Goal: Transaction & Acquisition: Purchase product/service

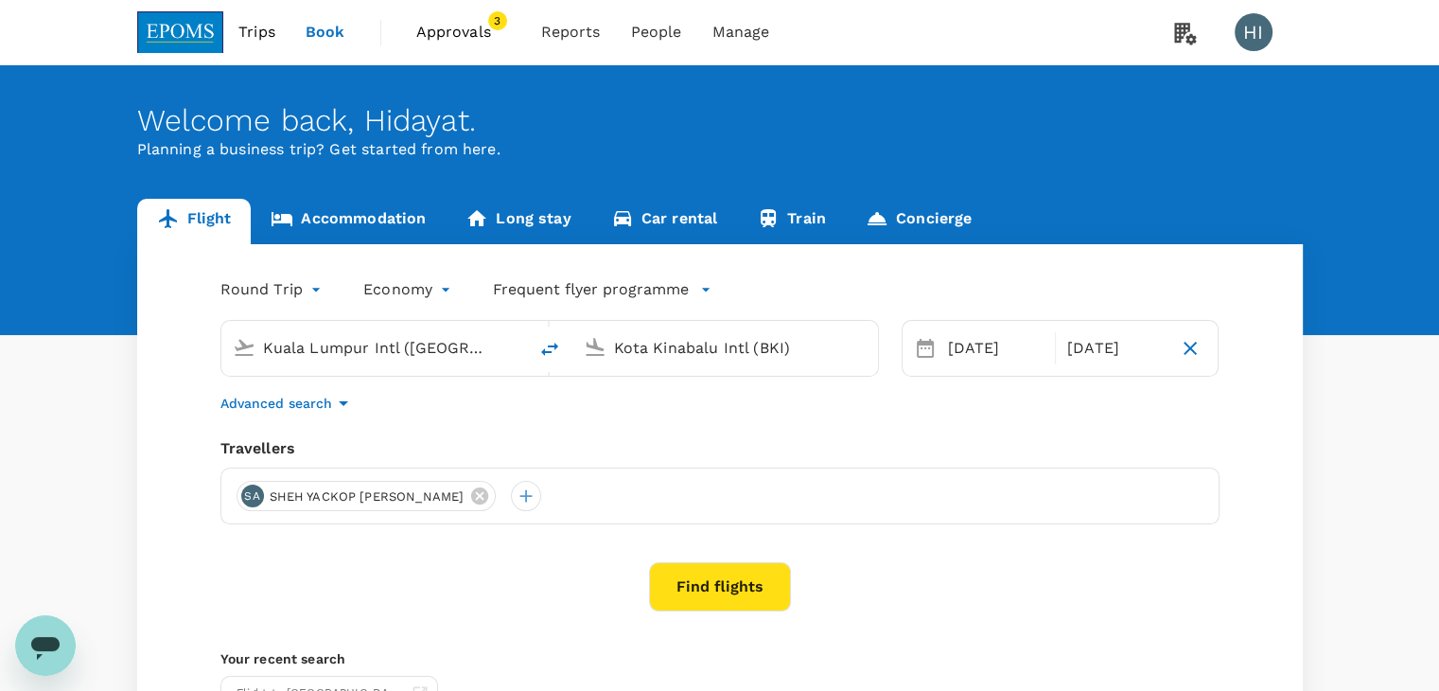
click at [726, 605] on button "Find flights" at bounding box center [720, 586] width 142 height 49
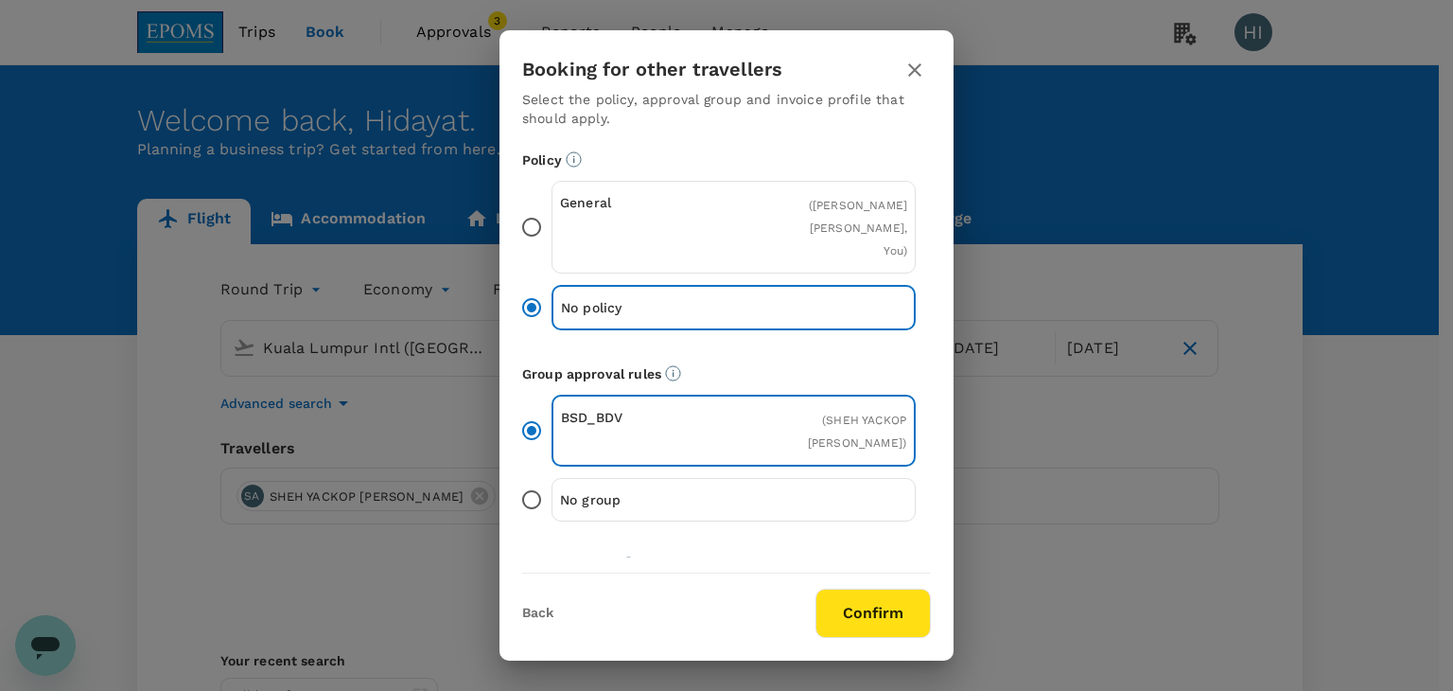
click at [884, 622] on button "Confirm" at bounding box center [872, 612] width 115 height 49
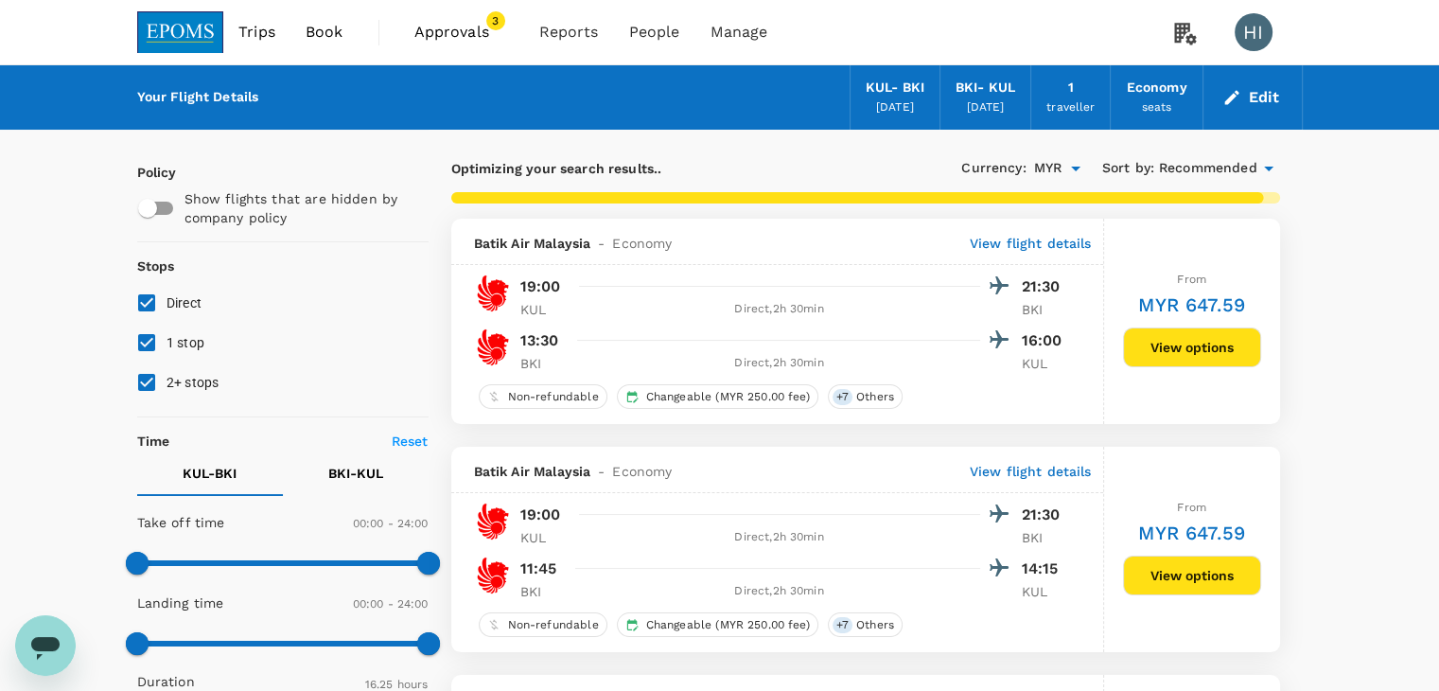
click at [1178, 349] on button "View options" at bounding box center [1192, 347] width 138 height 40
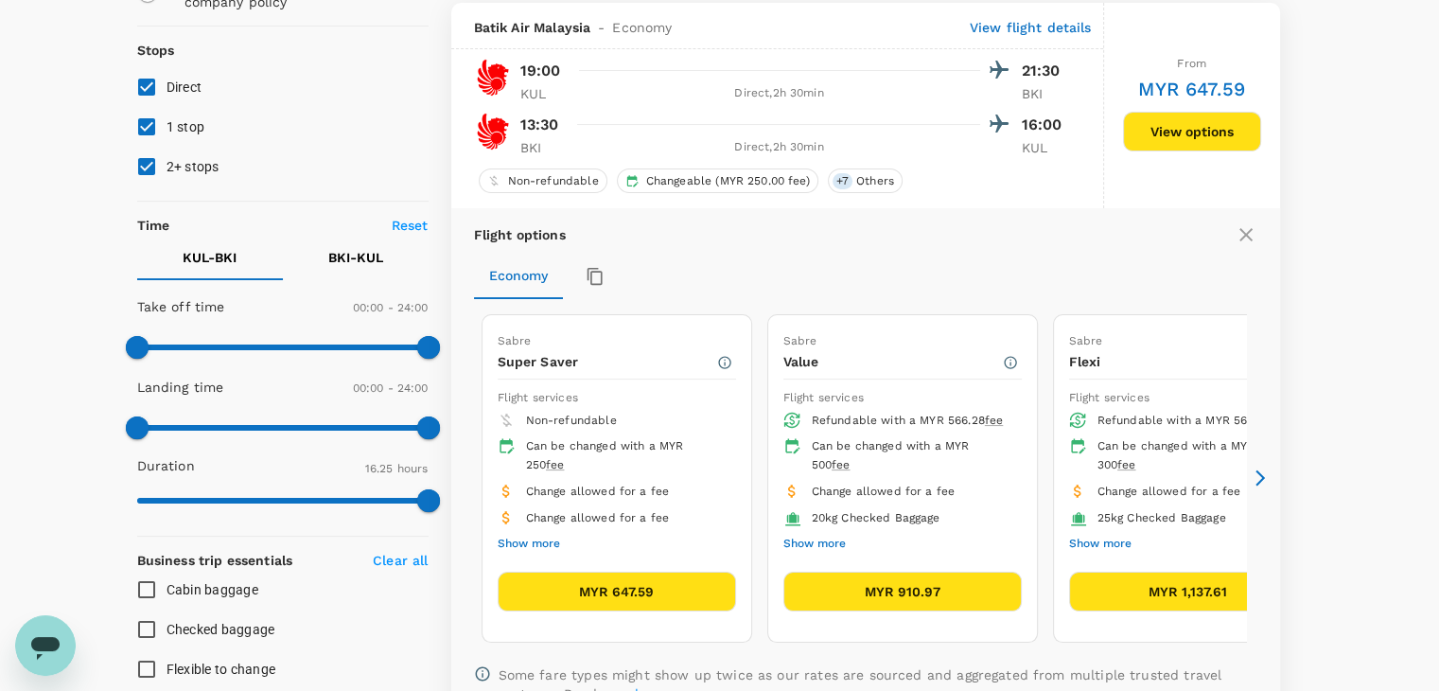
scroll to position [219, 0]
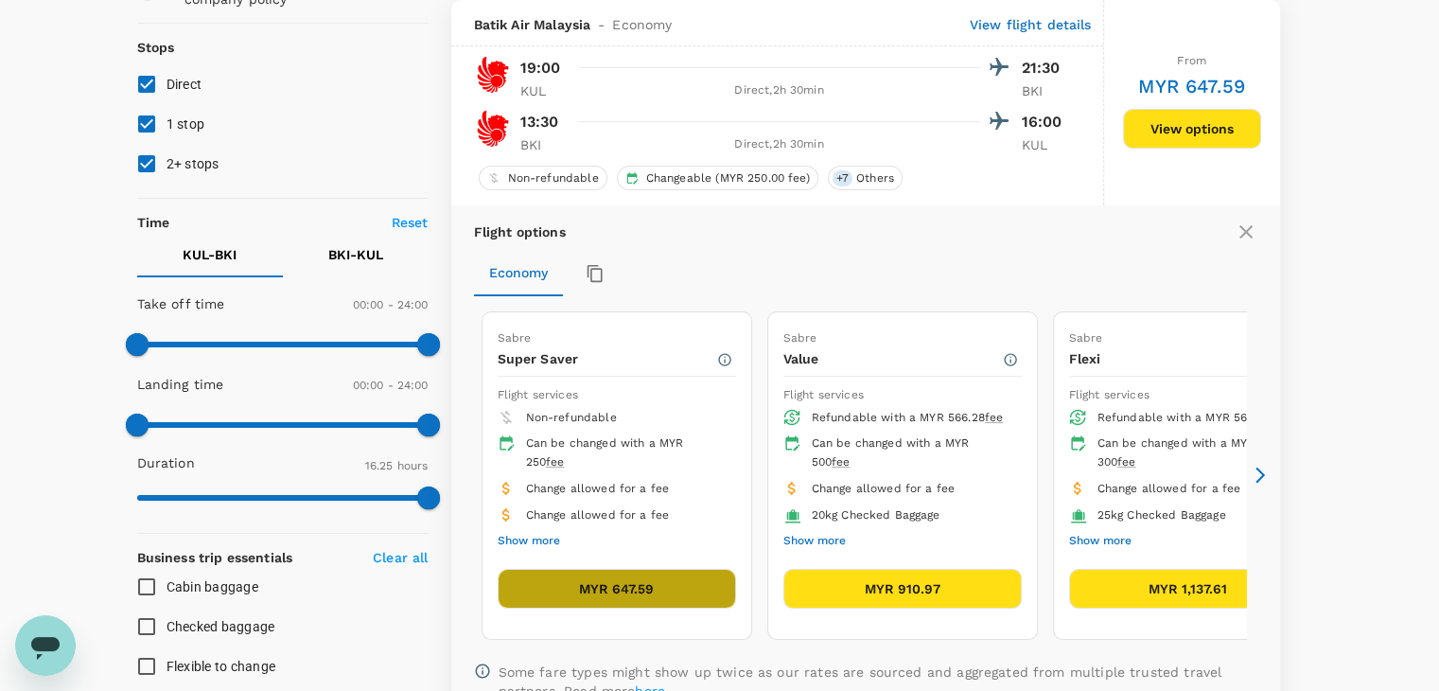
click at [676, 580] on button "MYR 647.59" at bounding box center [617, 589] width 238 height 40
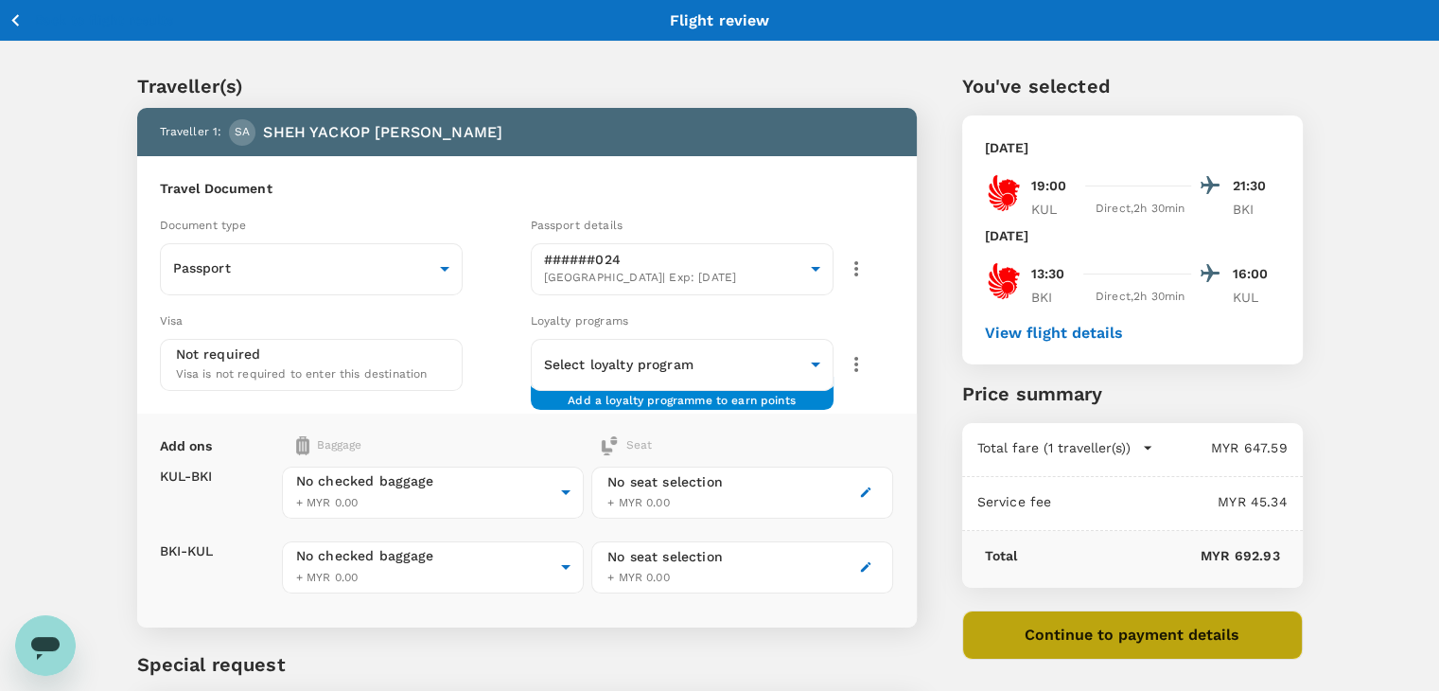
click at [1095, 632] on button "Continue to payment details" at bounding box center [1132, 634] width 341 height 49
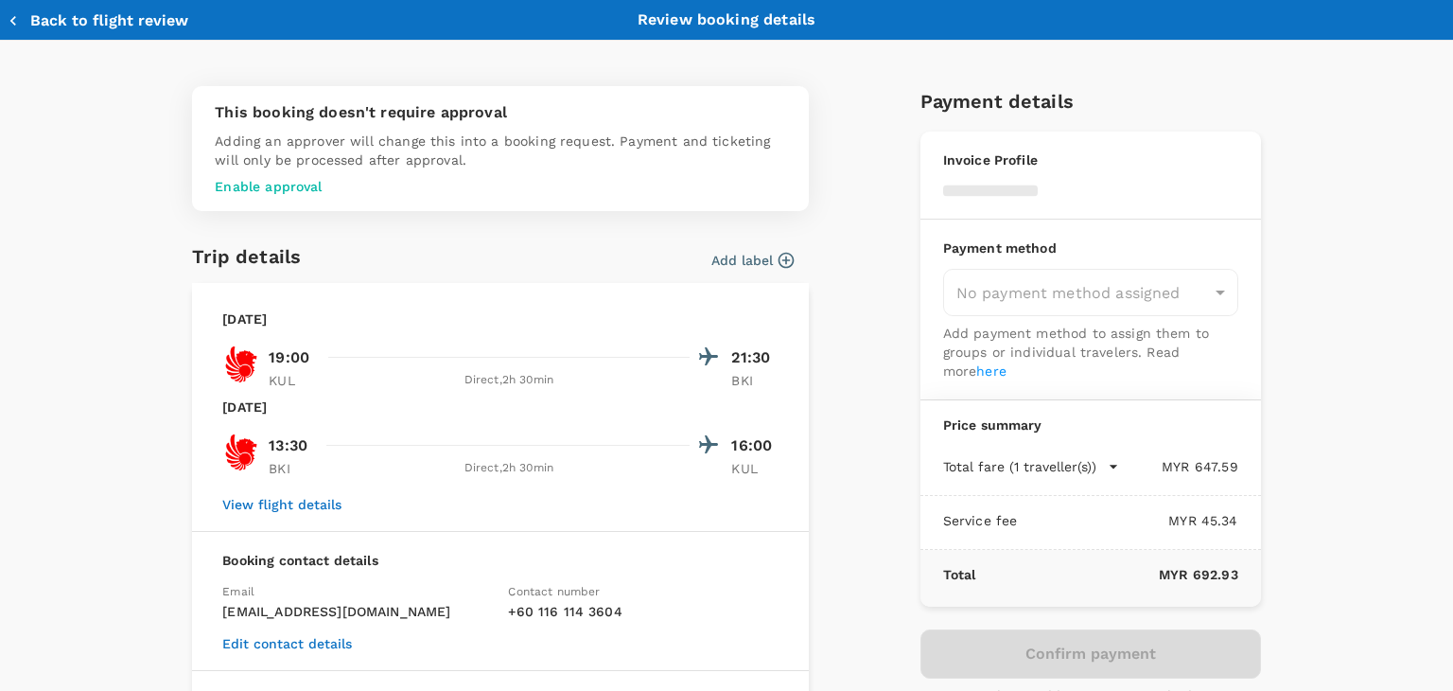
type input "9ea61a02-274a-4f65-9d5b-ca51ac7b2cfc"
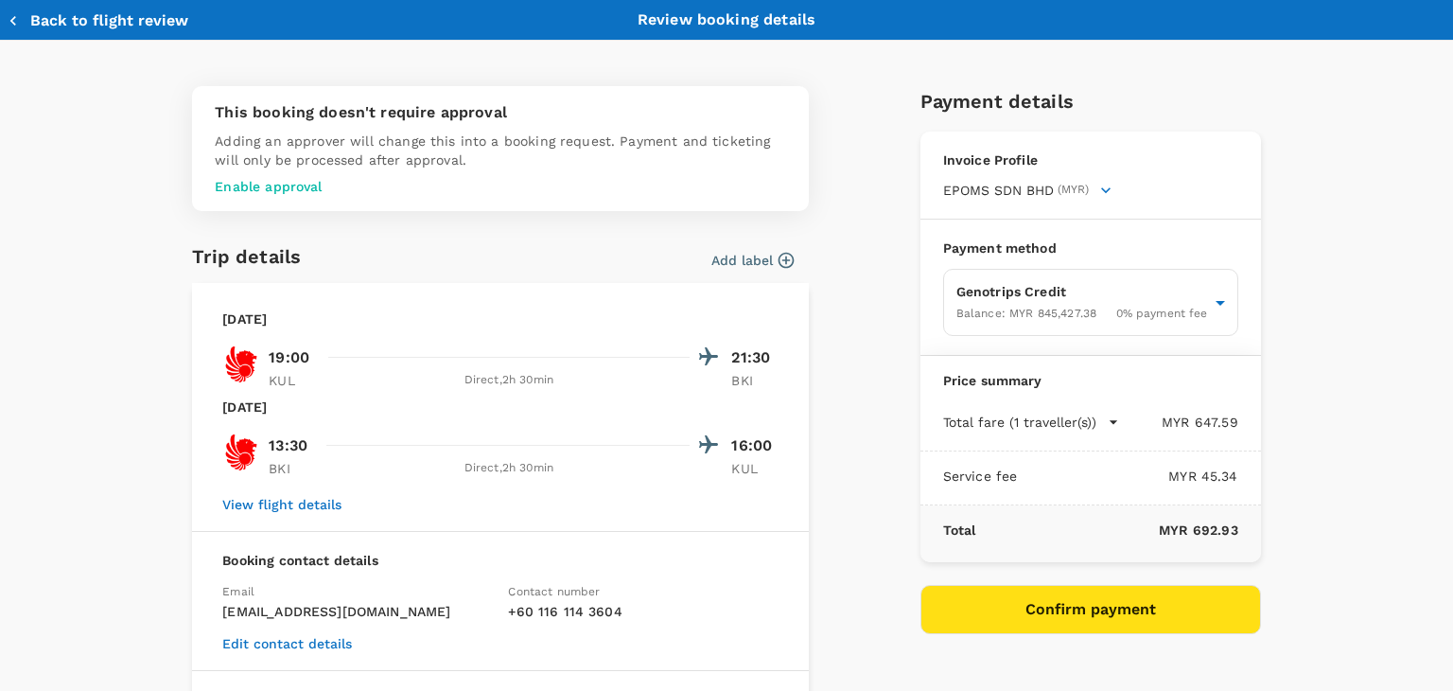
click at [50, 24] on button "Back to flight review" at bounding box center [98, 20] width 181 height 19
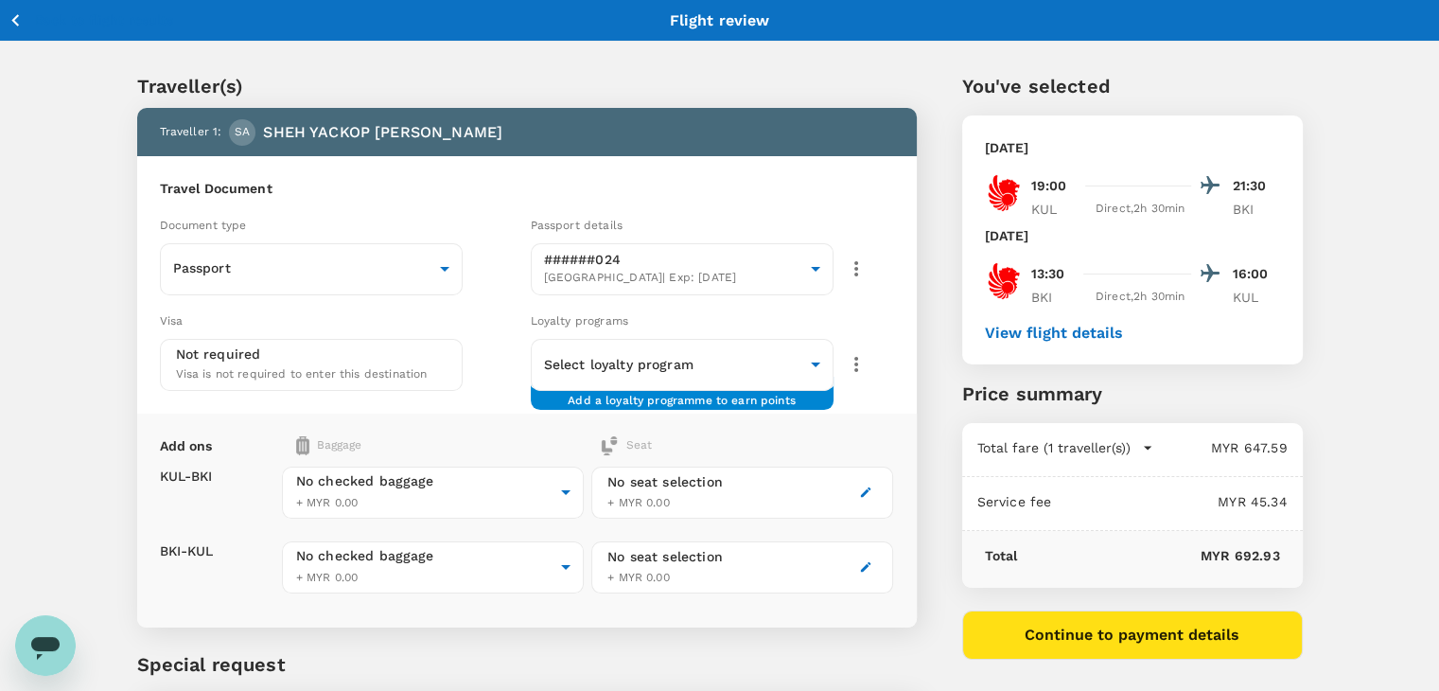
click at [15, 22] on icon "button" at bounding box center [15, 20] width 8 height 12
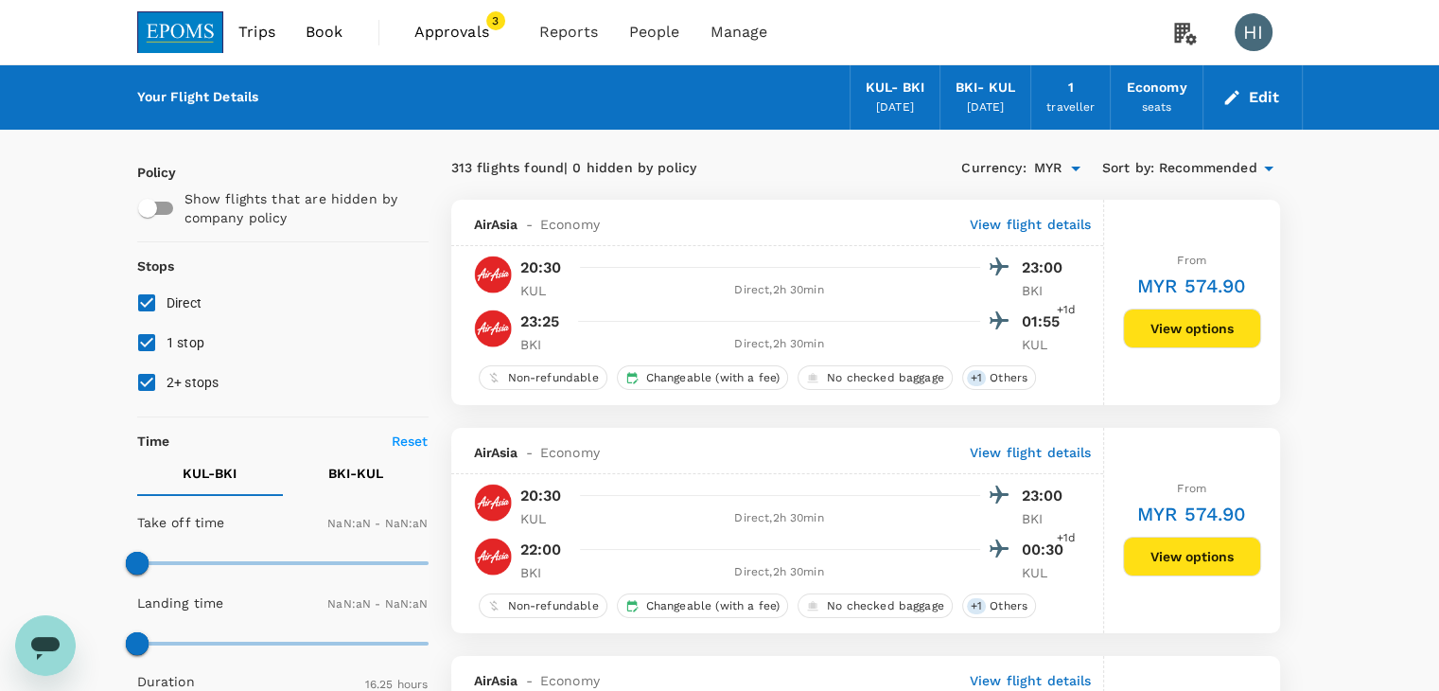
type input "1440"
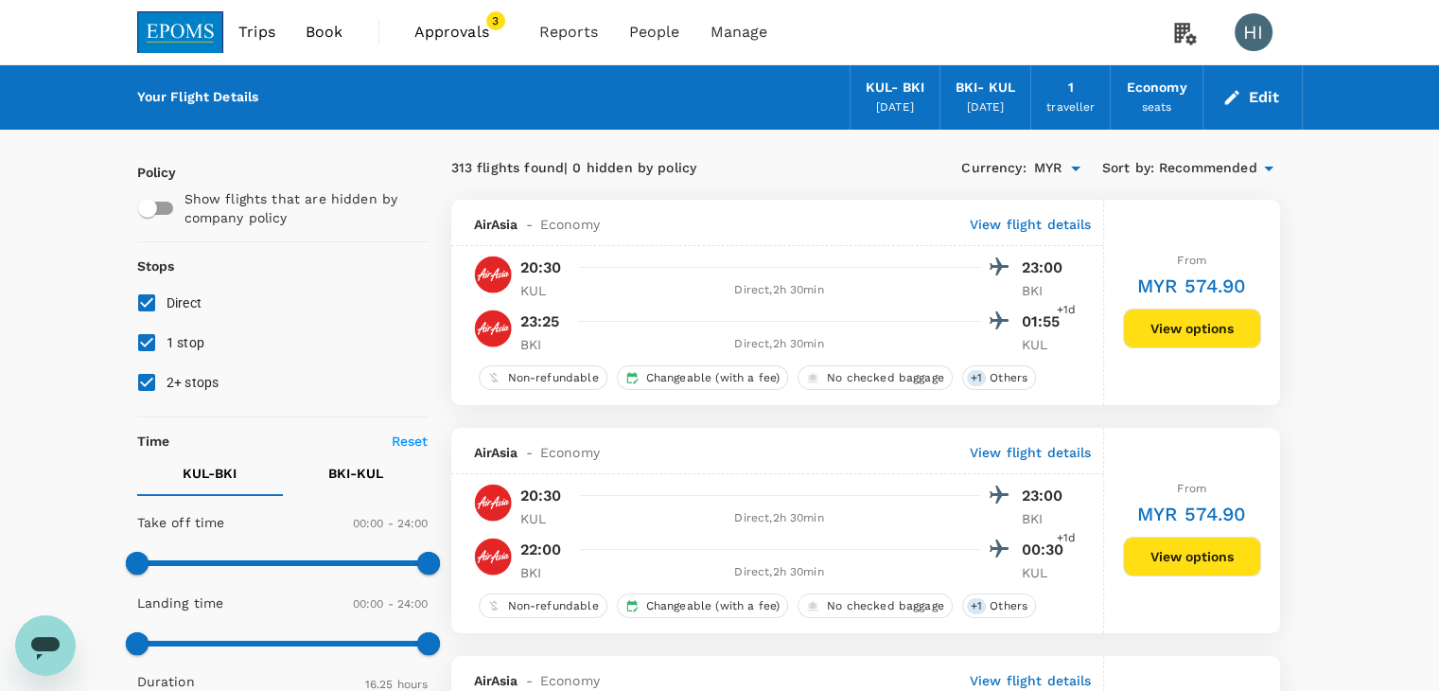
click at [197, 31] on img at bounding box center [180, 32] width 87 height 42
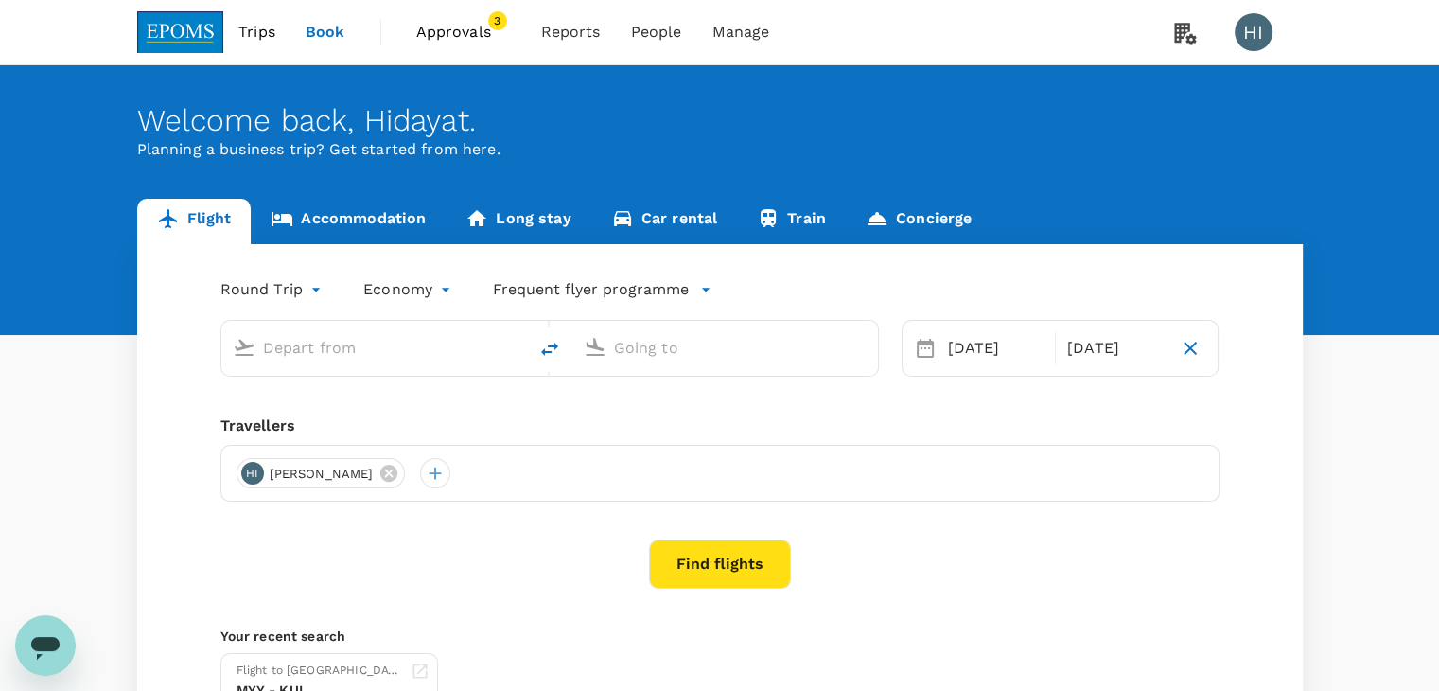
type input "Kuala Lumpur Intl ([GEOGRAPHIC_DATA])"
type input "Kota Kinabalu Intl (BKI)"
type input "Kuala Lumpur Intl ([GEOGRAPHIC_DATA])"
type input "Kota Kinabalu Intl (BKI)"
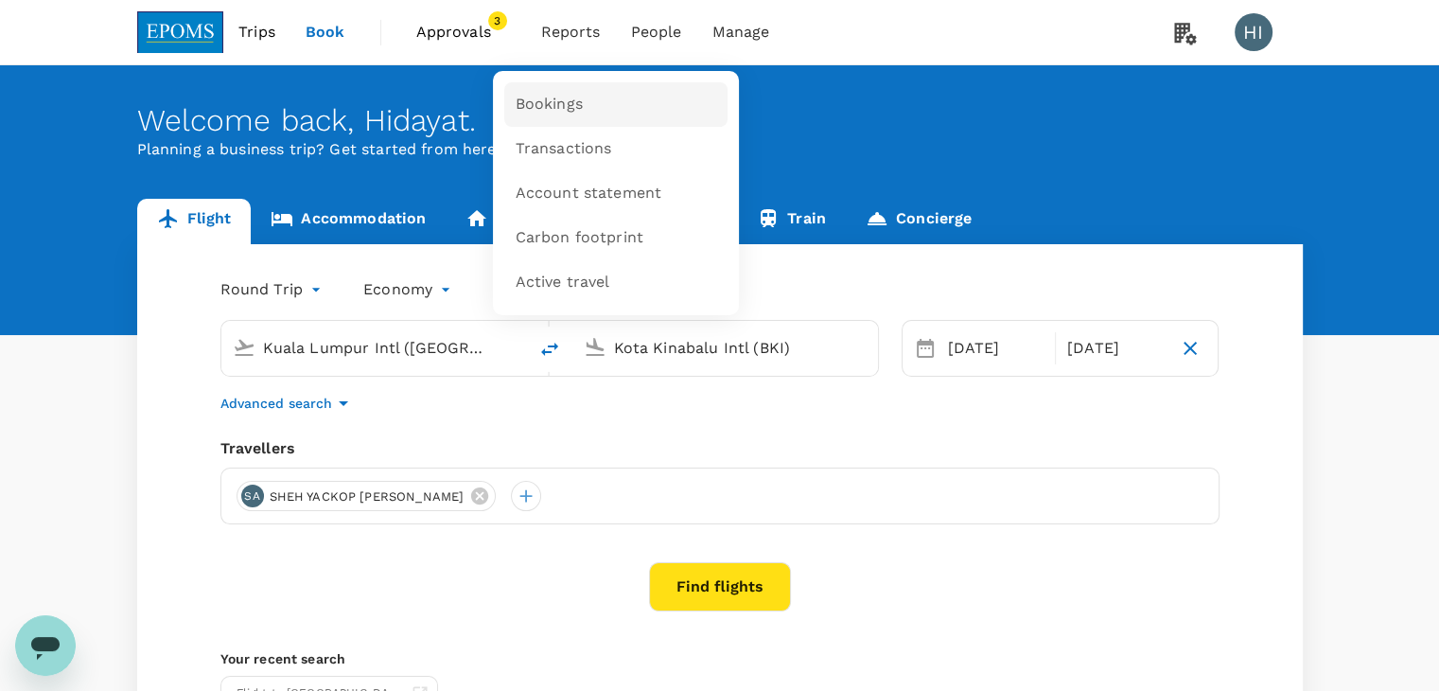
click at [539, 103] on span "Bookings" at bounding box center [549, 105] width 67 height 22
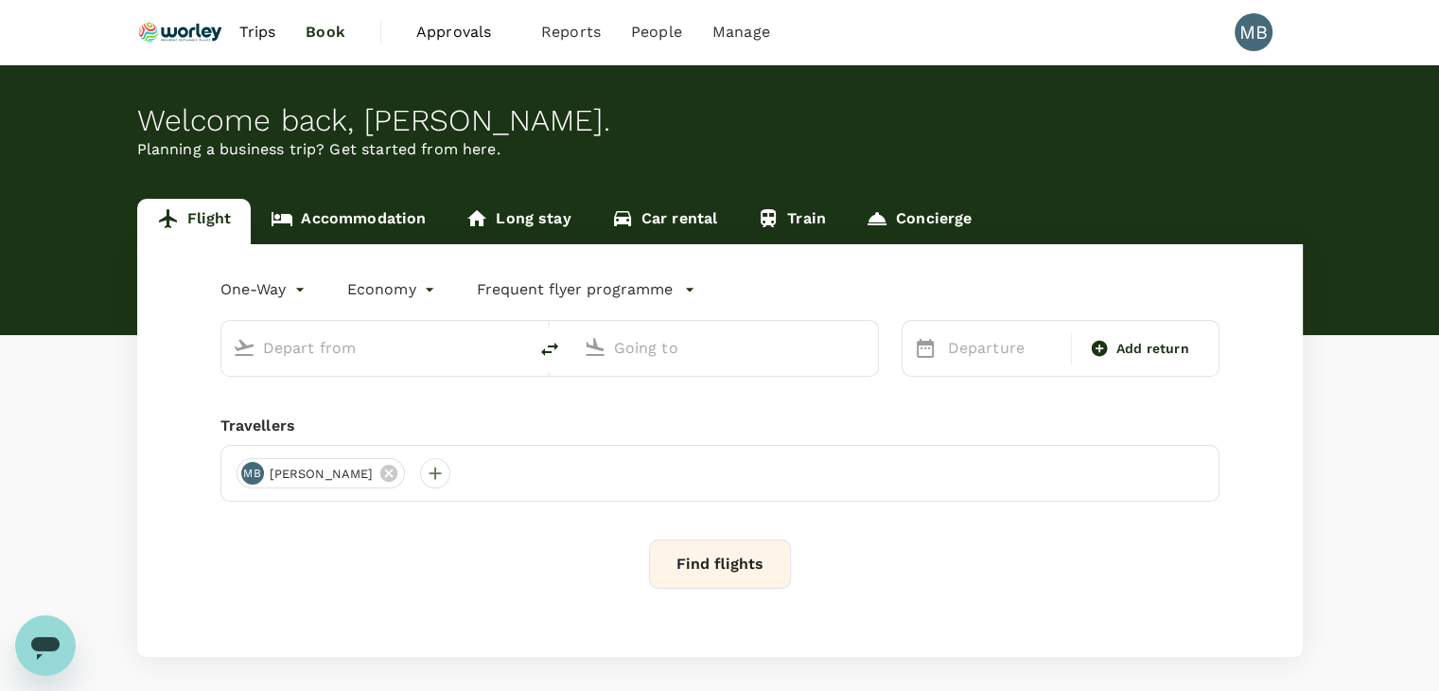
type input "Kuala Lumpur Intl ([GEOGRAPHIC_DATA])"
type input "Miri Intl (MYY)"
